Goal: Complete application form

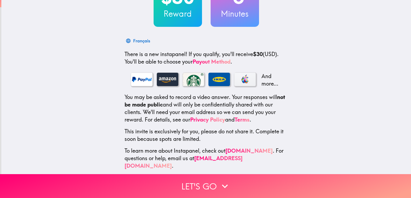
scroll to position [56, 0]
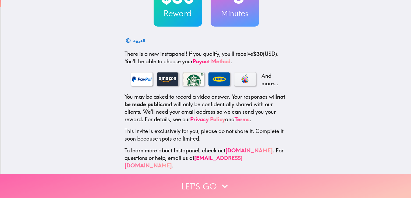
click at [212, 182] on button "Let's go" at bounding box center [205, 186] width 411 height 24
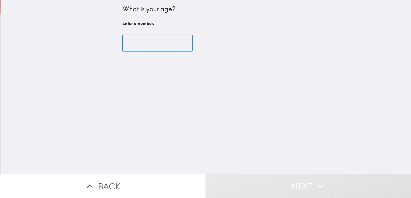
click at [161, 40] on input "number" at bounding box center [157, 43] width 70 height 17
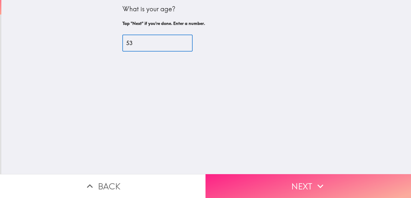
type input "53"
click at [286, 182] on button "Next" at bounding box center [307, 186] width 205 height 24
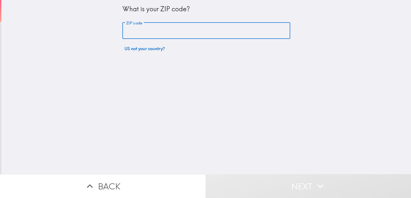
click at [180, 32] on input "ZIP code" at bounding box center [206, 31] width 168 height 17
type input "80910"
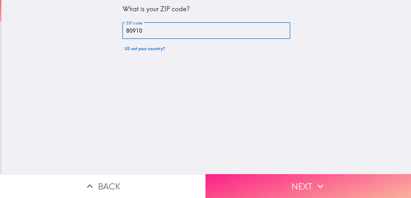
click at [250, 178] on button "Next" at bounding box center [307, 186] width 205 height 24
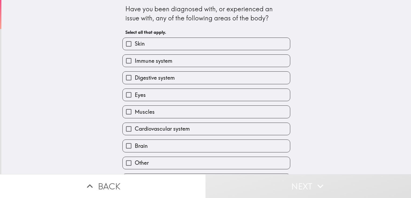
click at [124, 42] on input "Skin" at bounding box center [129, 44] width 12 height 12
checkbox input "true"
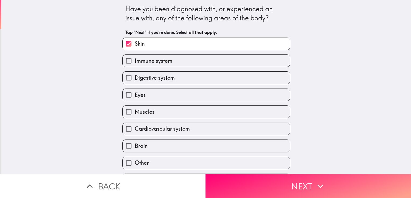
click at [128, 96] on input "Eyes" at bounding box center [129, 95] width 12 height 12
checkbox input "true"
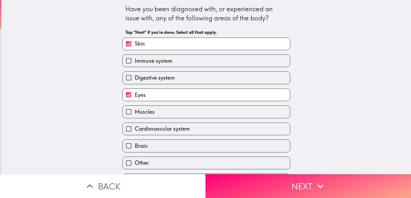
click at [127, 115] on input "Muscles" at bounding box center [129, 112] width 12 height 12
checkbox input "true"
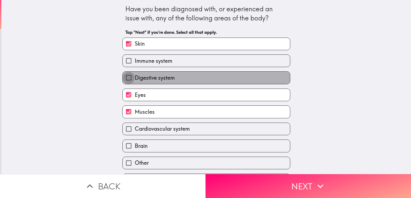
click at [124, 78] on input "Digestive system" at bounding box center [129, 78] width 12 height 12
checkbox input "true"
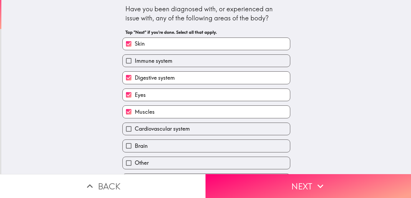
scroll to position [18, 0]
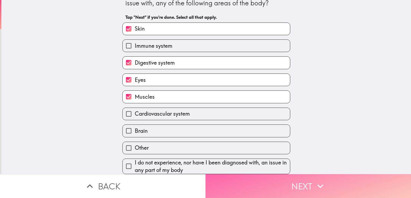
click at [261, 187] on button "Next" at bounding box center [307, 186] width 205 height 24
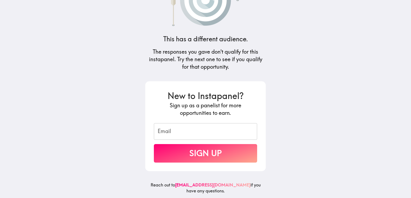
scroll to position [39, 0]
click at [186, 127] on input "Email" at bounding box center [205, 131] width 103 height 17
click at [191, 131] on input "Email" at bounding box center [205, 131] width 103 height 17
type input "sharonsmiley44@gmail.com"
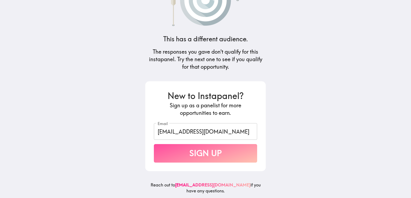
click at [192, 153] on button "Sign Up" at bounding box center [205, 153] width 103 height 19
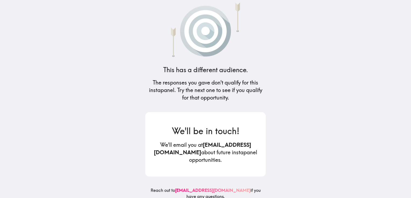
scroll to position [0, 0]
